Goal: Task Accomplishment & Management: Manage account settings

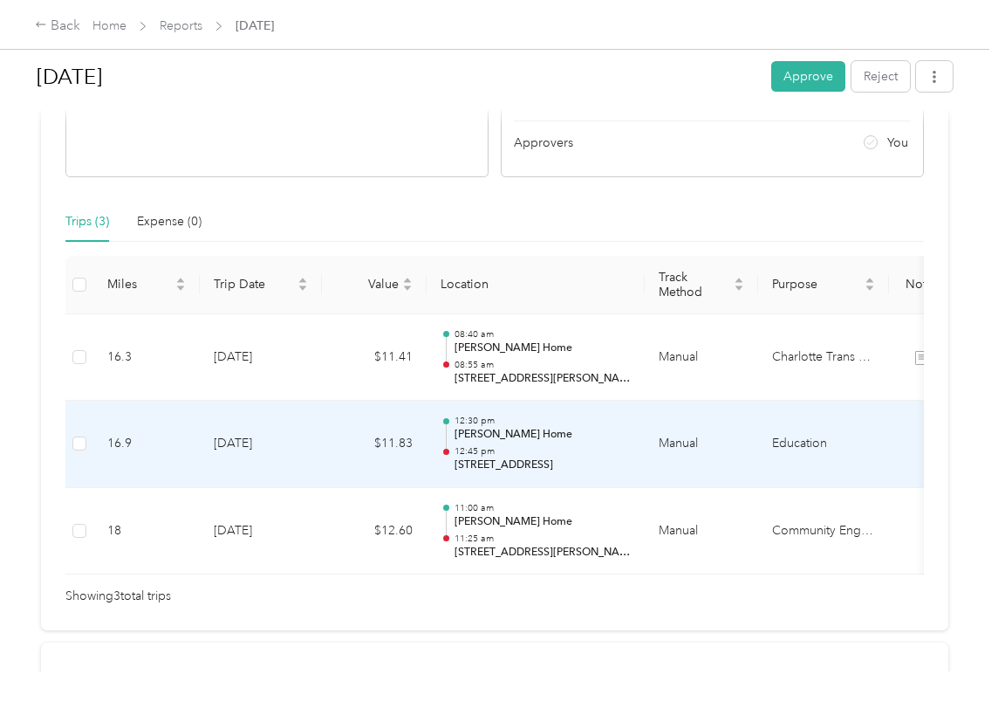
scroll to position [340, 0]
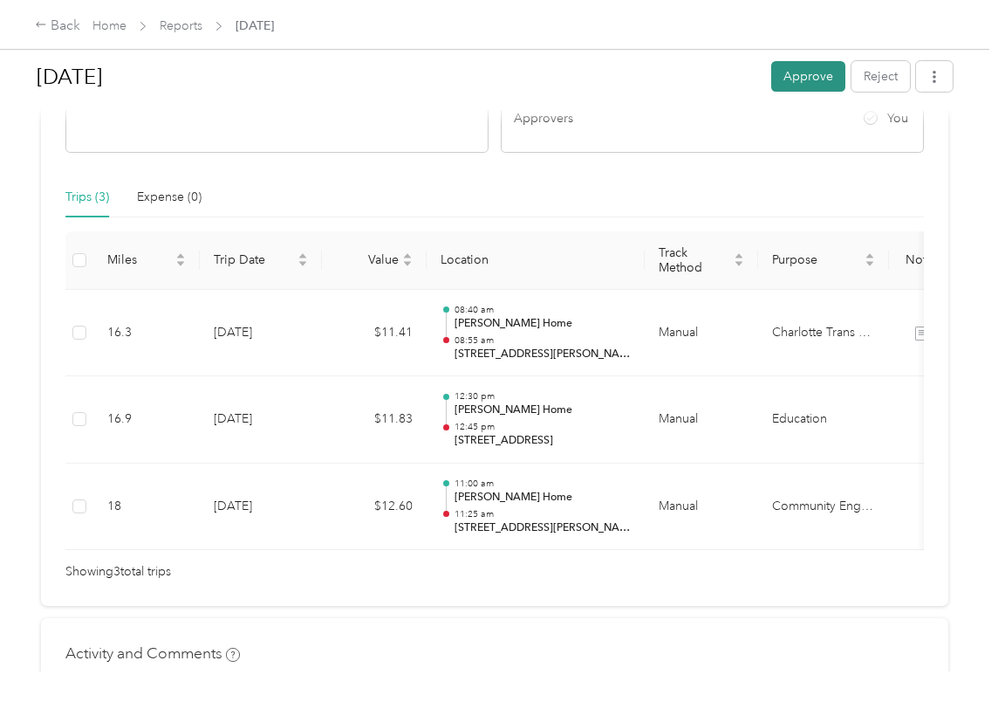
click at [808, 74] on button "Approve" at bounding box center [808, 76] width 74 height 31
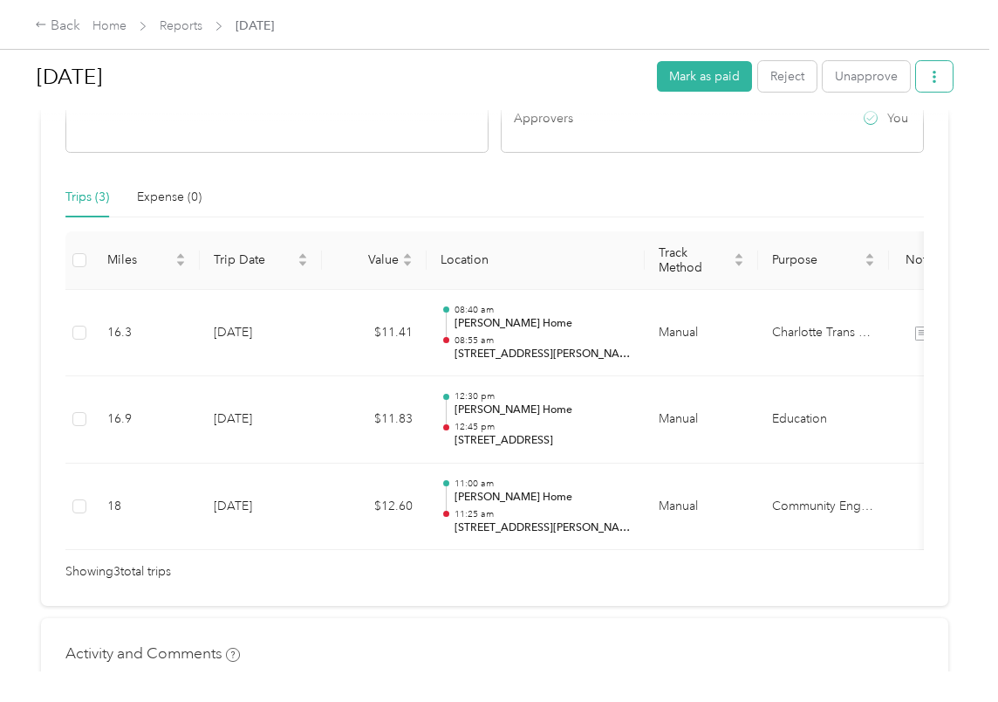
click at [937, 75] on icon "button" at bounding box center [934, 77] width 12 height 12
click at [442, 60] on h1 "[DATE]" at bounding box center [341, 77] width 608 height 42
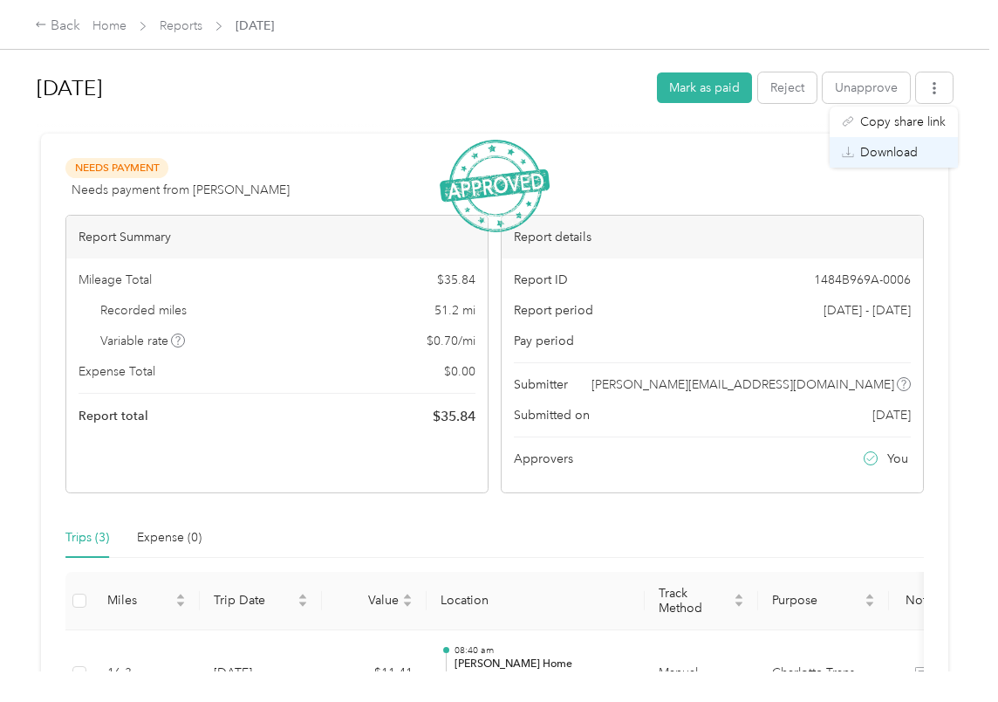
click at [891, 151] on span "Download" at bounding box center [889, 152] width 58 height 18
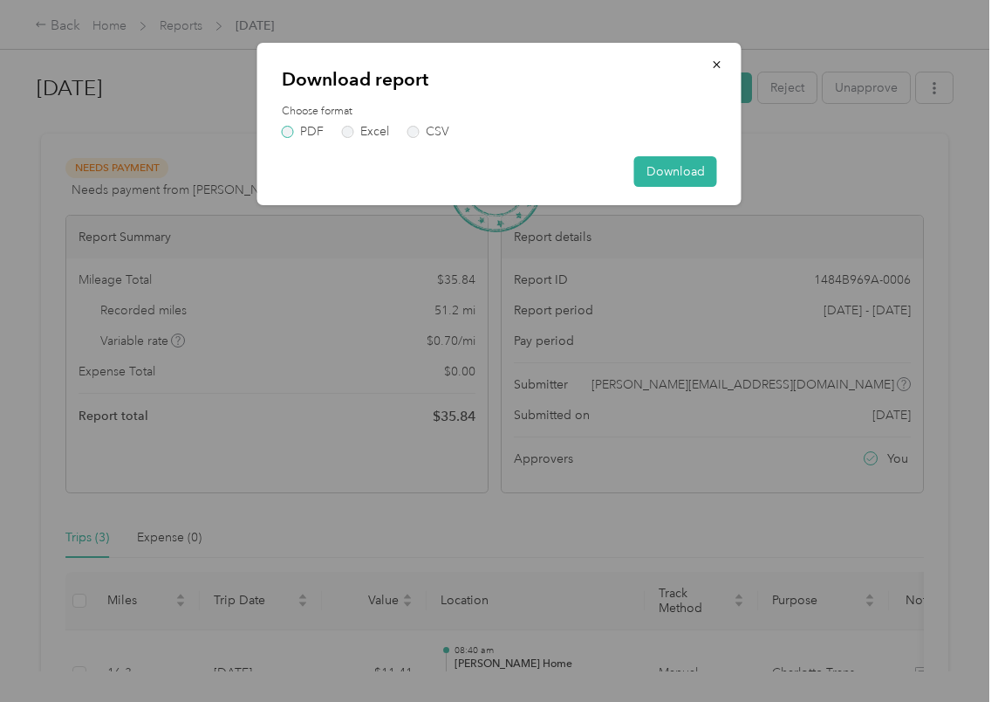
click at [306, 126] on label "PDF" at bounding box center [303, 132] width 42 height 12
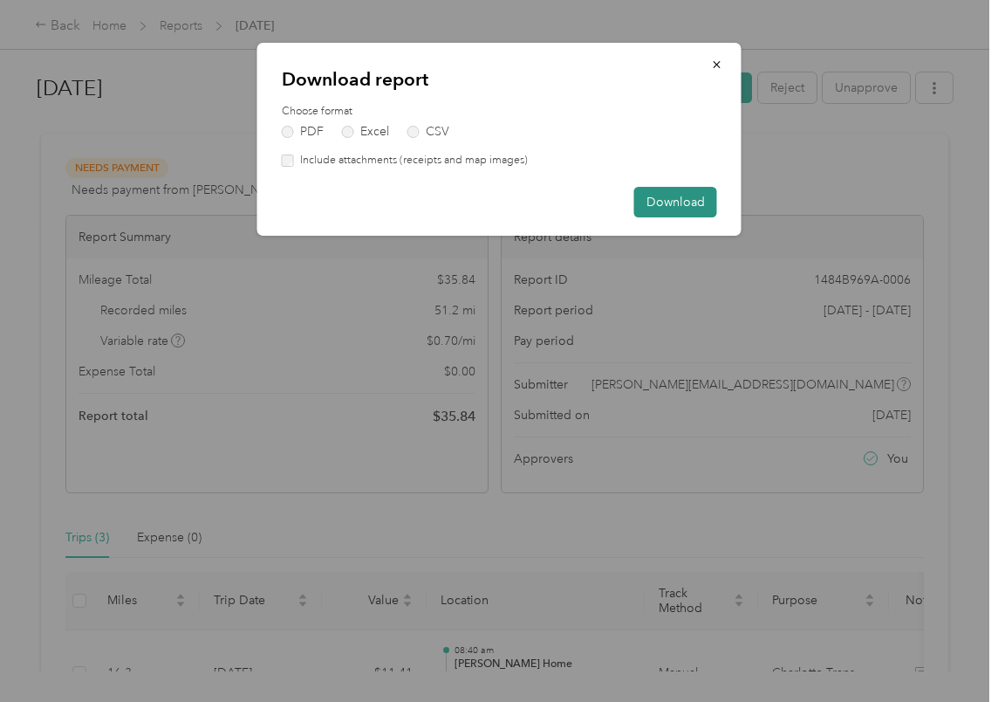
click at [691, 198] on button "Download" at bounding box center [675, 202] width 83 height 31
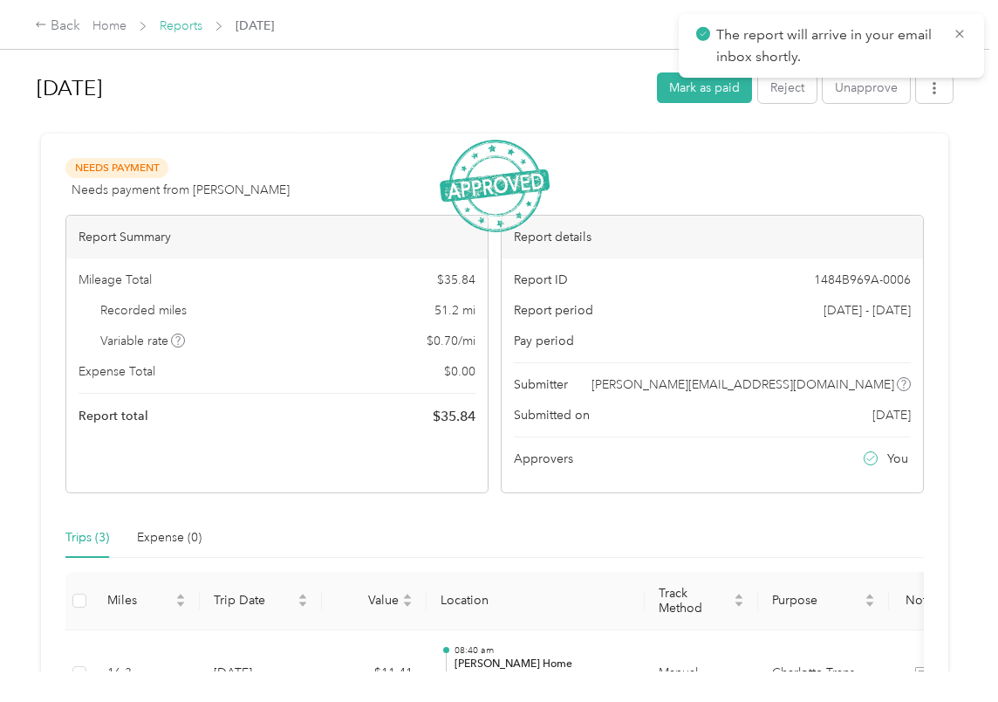
click at [184, 24] on link "Reports" at bounding box center [181, 25] width 43 height 15
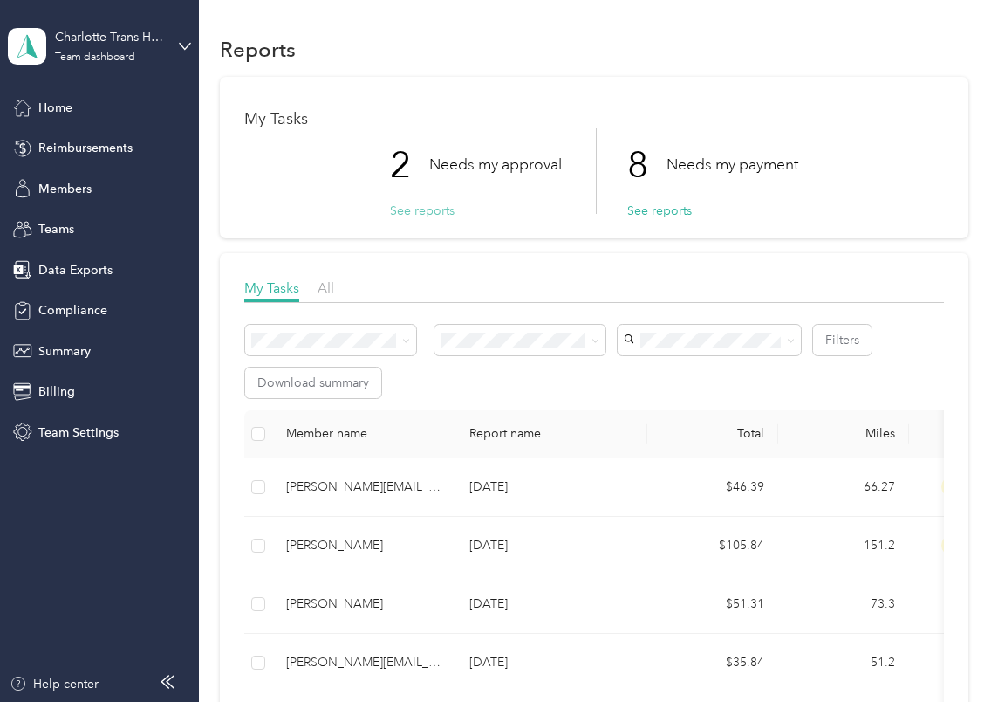
click at [405, 209] on button "See reports" at bounding box center [422, 211] width 65 height 18
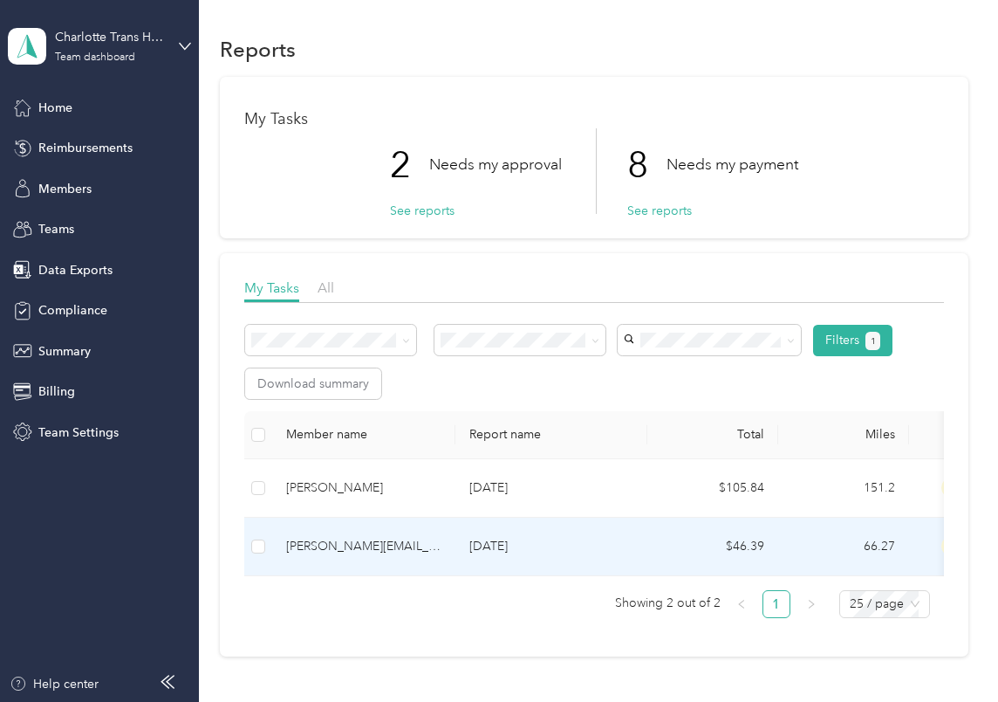
click at [351, 544] on div "[PERSON_NAME][EMAIL_ADDRESS][DOMAIN_NAME]" at bounding box center [363, 546] width 155 height 19
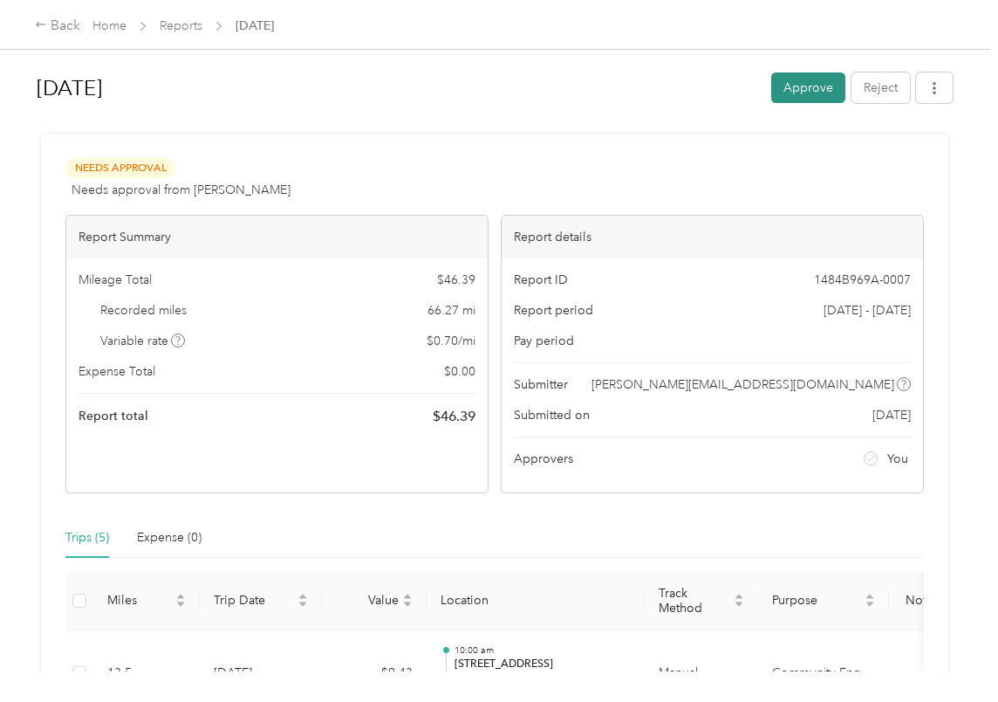
click at [826, 86] on button "Approve" at bounding box center [808, 87] width 74 height 31
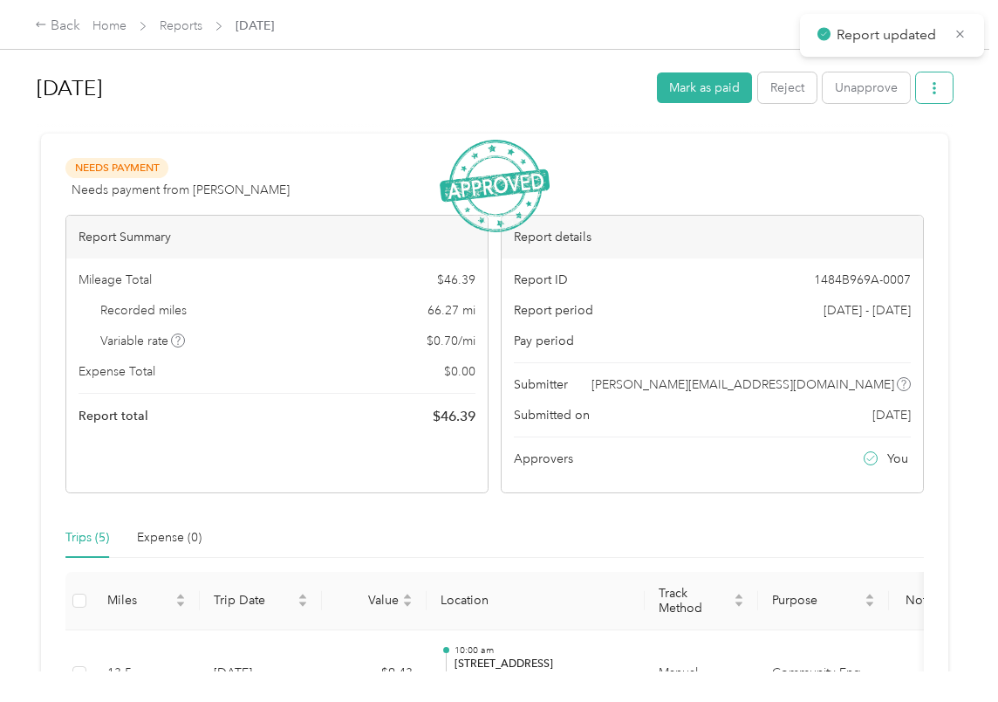
click at [936, 85] on icon "button" at bounding box center [934, 88] width 3 height 12
click at [908, 144] on span "Download" at bounding box center [889, 152] width 58 height 18
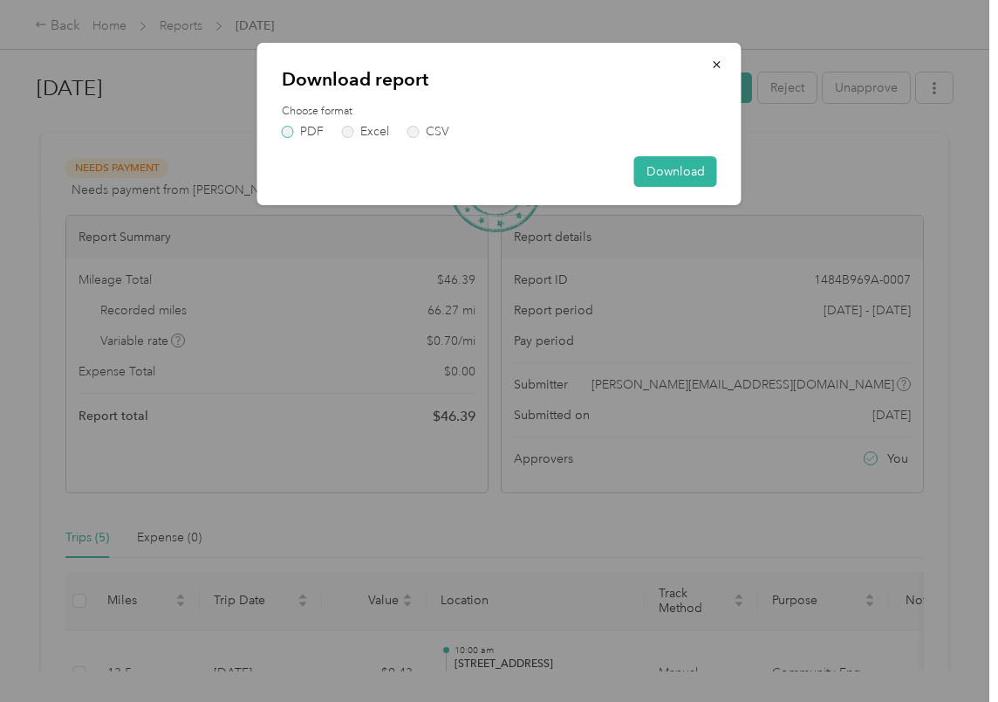
click at [285, 127] on label "PDF" at bounding box center [303, 132] width 42 height 12
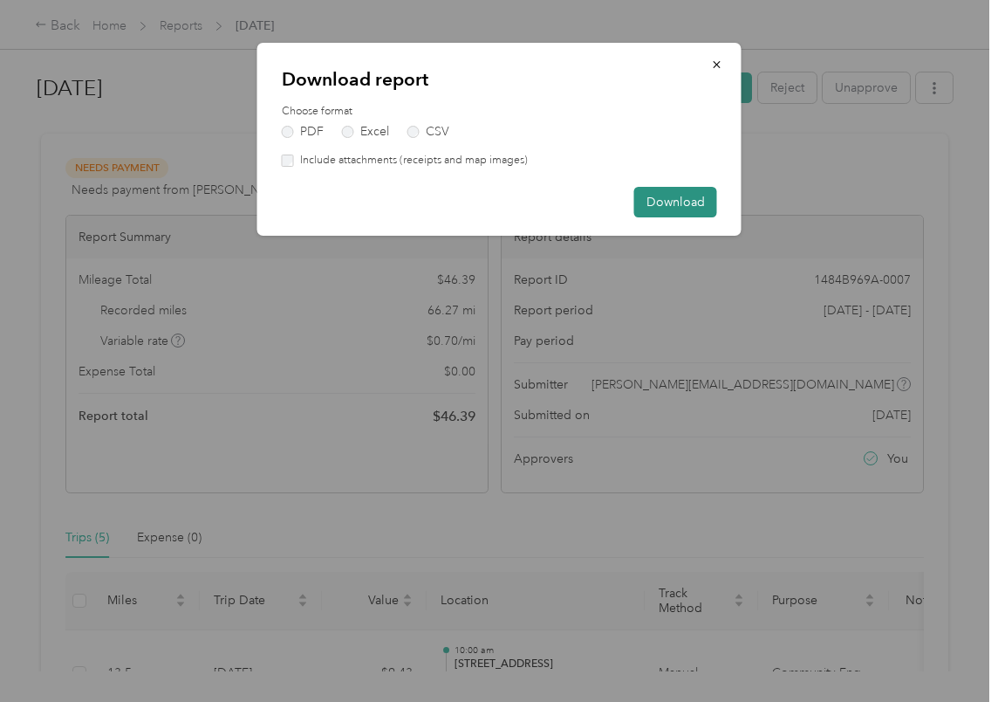
click at [668, 196] on button "Download" at bounding box center [675, 202] width 83 height 31
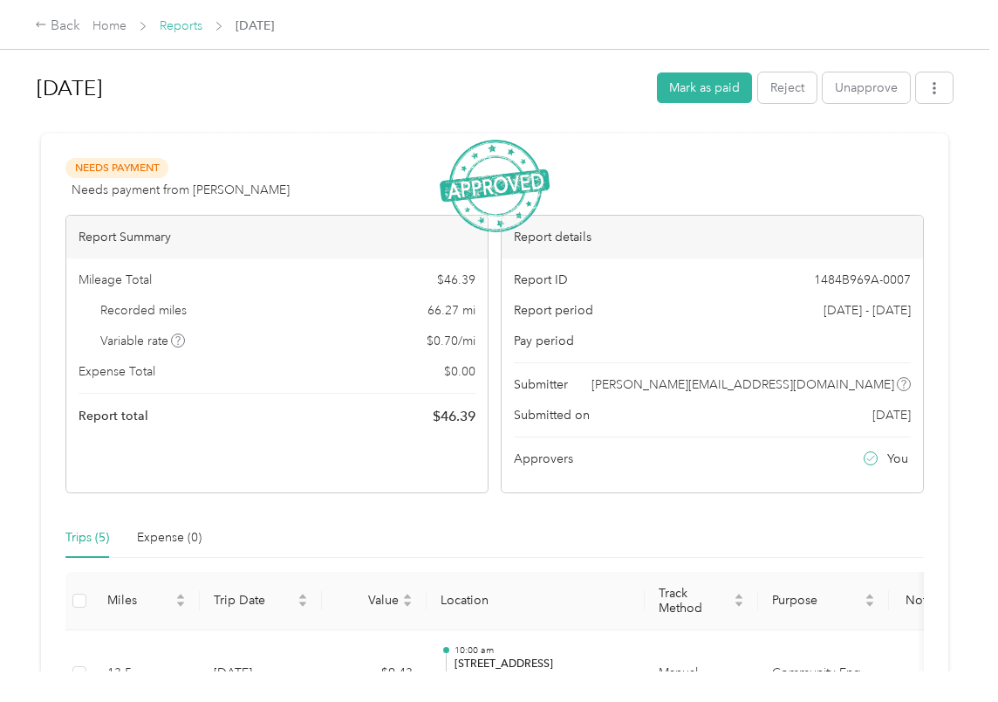
click at [181, 32] on link "Reports" at bounding box center [181, 25] width 43 height 15
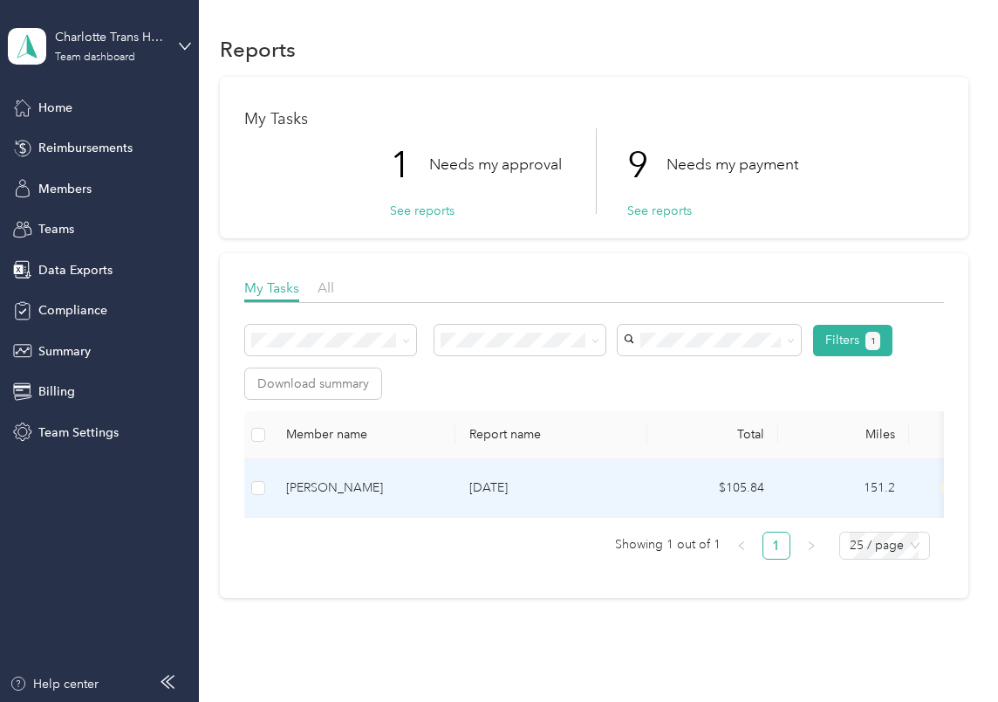
click at [483, 489] on p "[DATE]" at bounding box center [551, 487] width 164 height 19
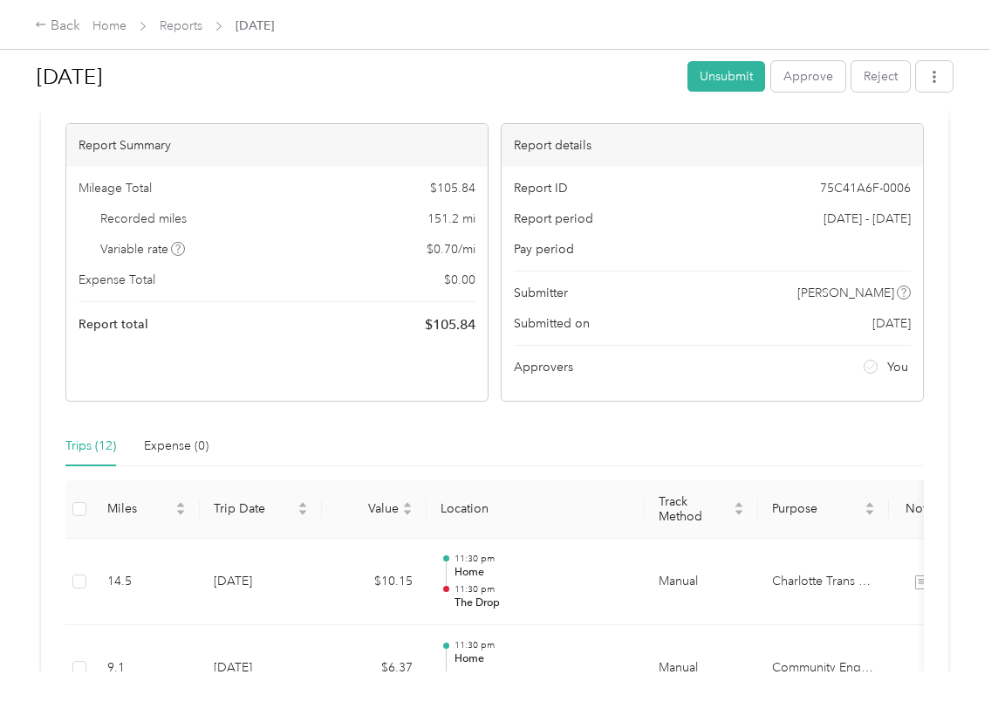
scroll to position [31, 0]
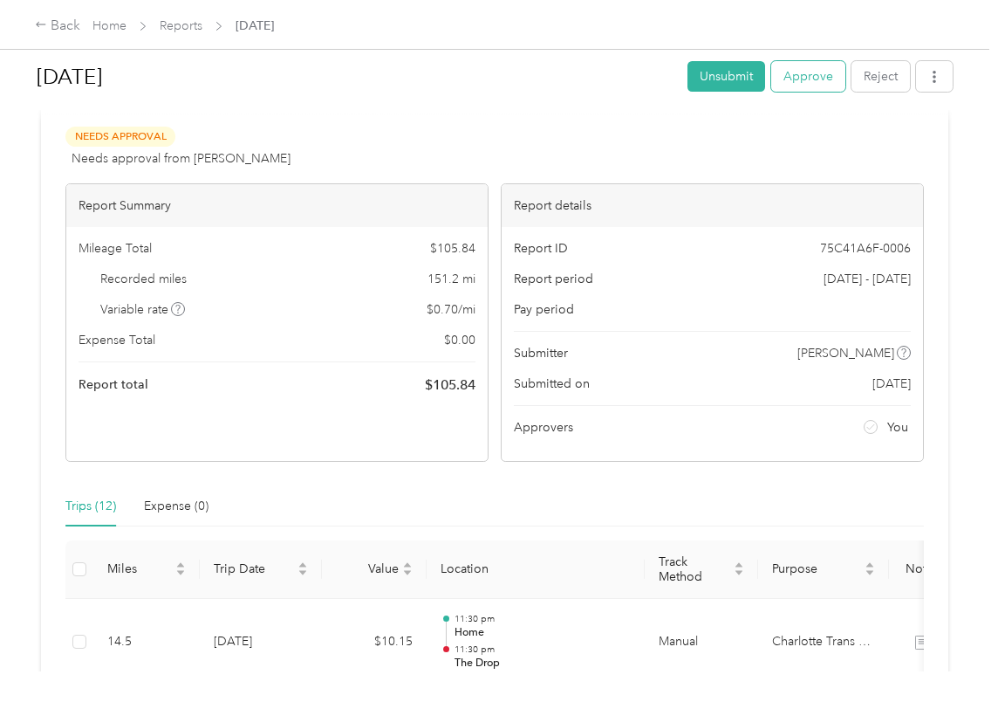
click at [815, 68] on button "Approve" at bounding box center [808, 76] width 74 height 31
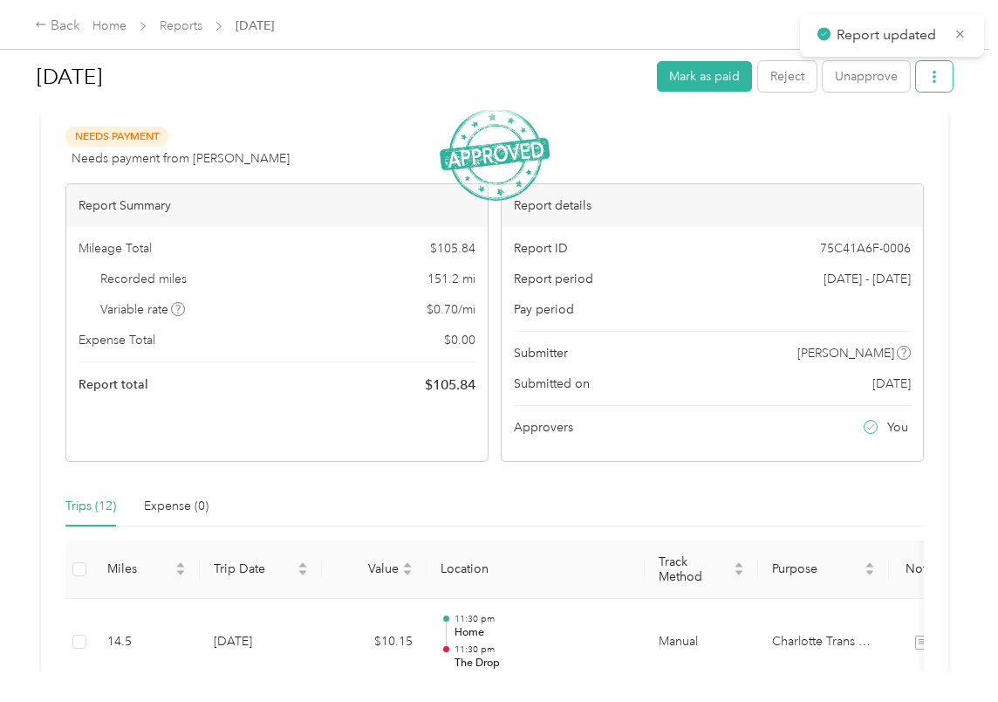
click at [941, 76] on icon "button" at bounding box center [934, 77] width 12 height 12
click at [889, 139] on span "Download" at bounding box center [889, 141] width 58 height 18
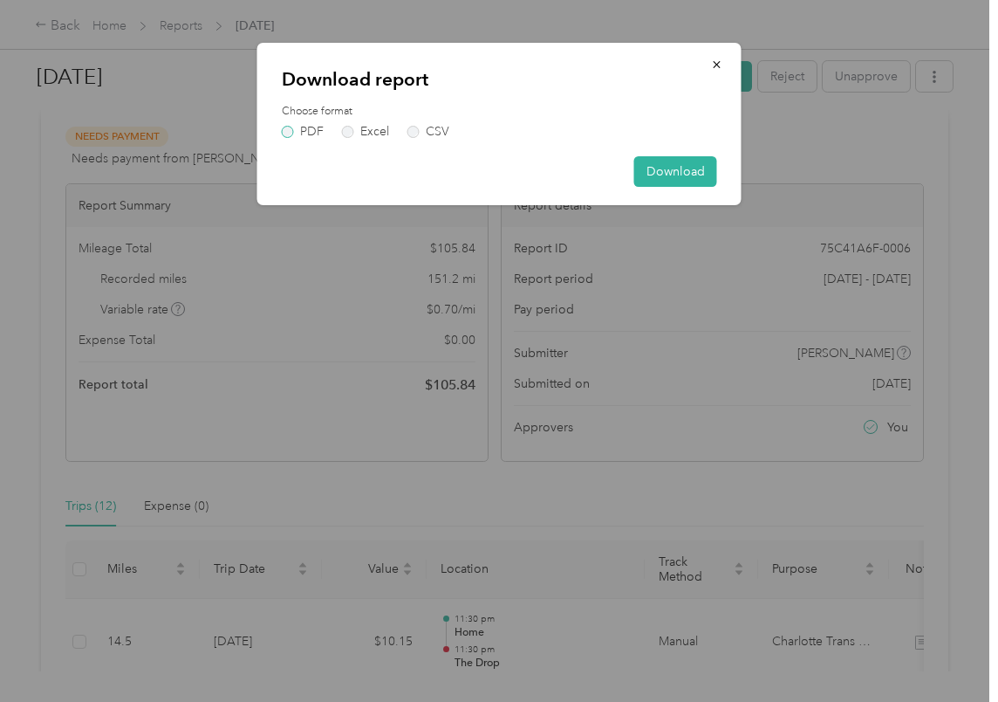
click at [312, 127] on label "PDF" at bounding box center [303, 132] width 42 height 12
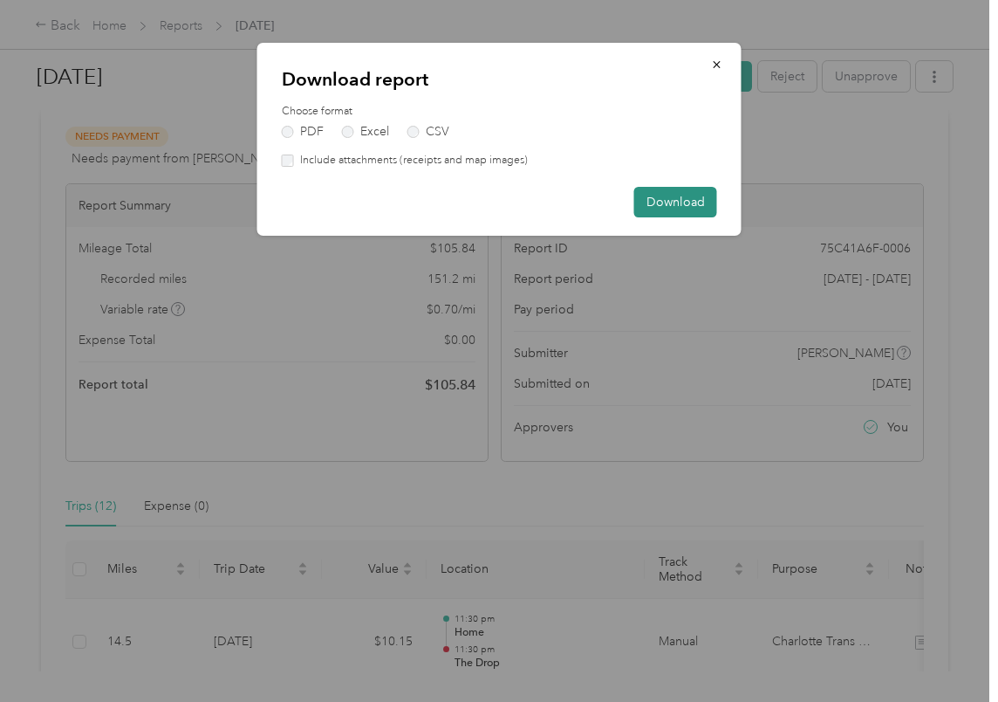
click at [664, 196] on button "Download" at bounding box center [675, 202] width 83 height 31
